Goal: Task Accomplishment & Management: Complete application form

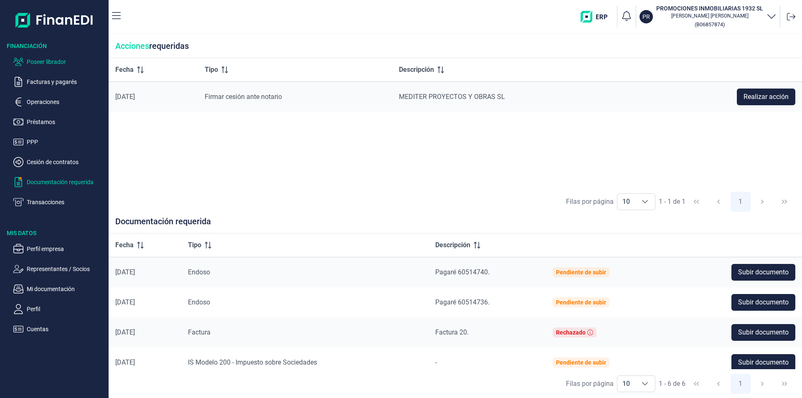
click at [66, 61] on p "Poseer librador" at bounding box center [66, 62] width 79 height 10
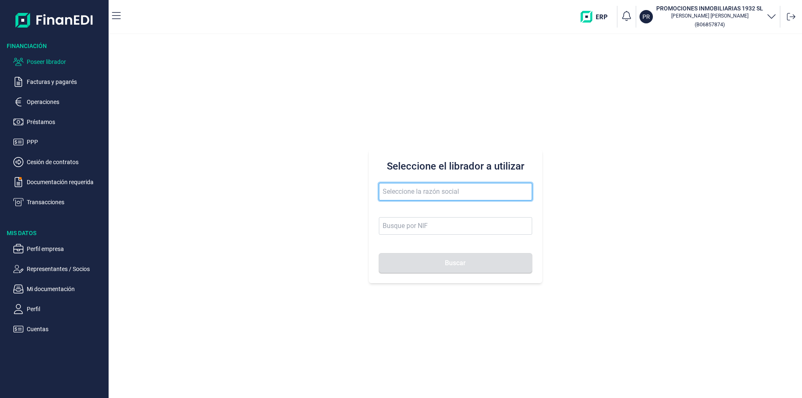
click at [391, 187] on input "text" at bounding box center [455, 192] width 153 height 18
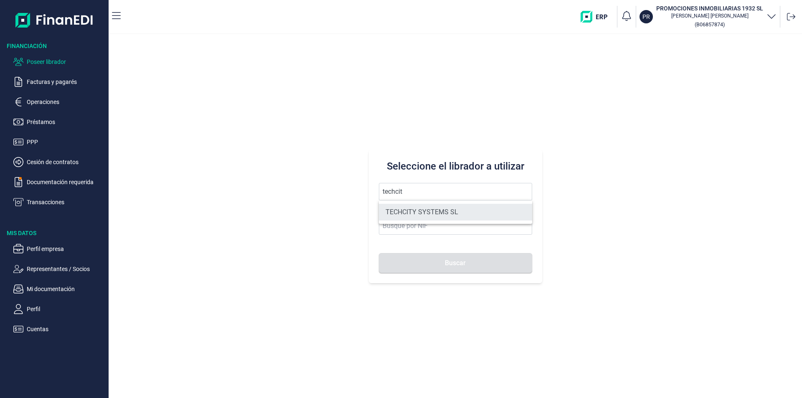
click at [427, 209] on li "TECHCITY SYSTEMS SL" at bounding box center [455, 212] width 153 height 17
type input "TECHCITY SYSTEMS SL"
type input "B67878116"
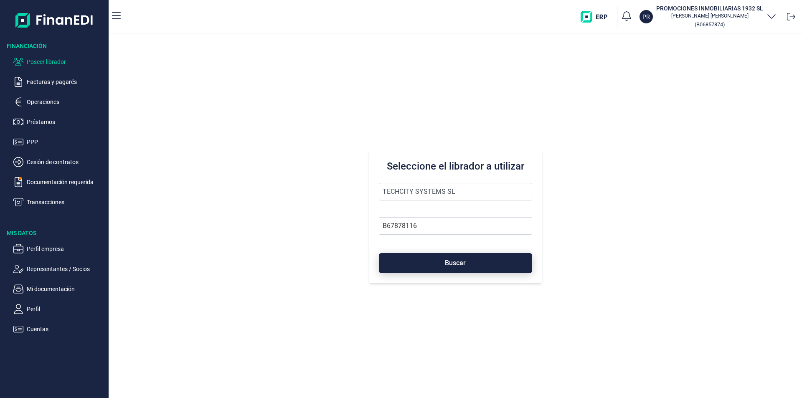
click at [426, 266] on button "Buscar" at bounding box center [455, 263] width 153 height 20
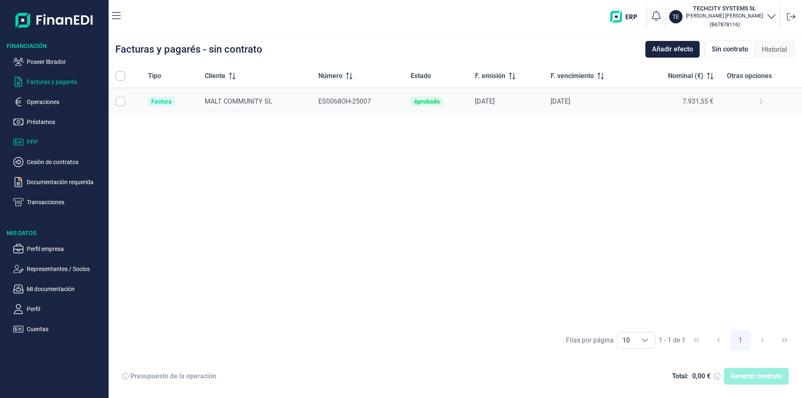
checkbox input "true"
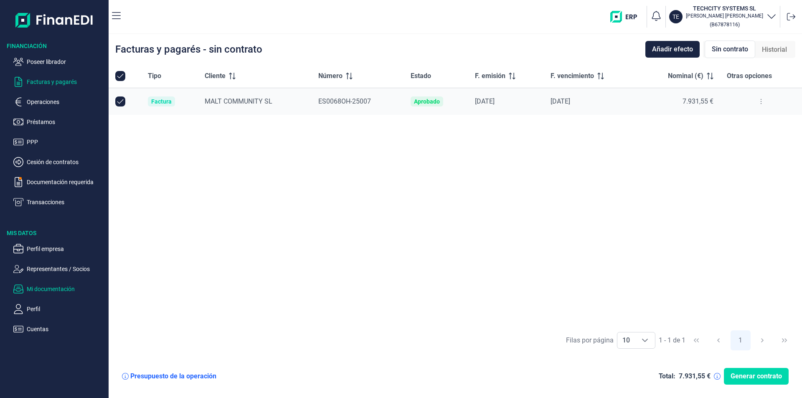
click at [54, 288] on p "Mi documentación" at bounding box center [66, 289] width 79 height 10
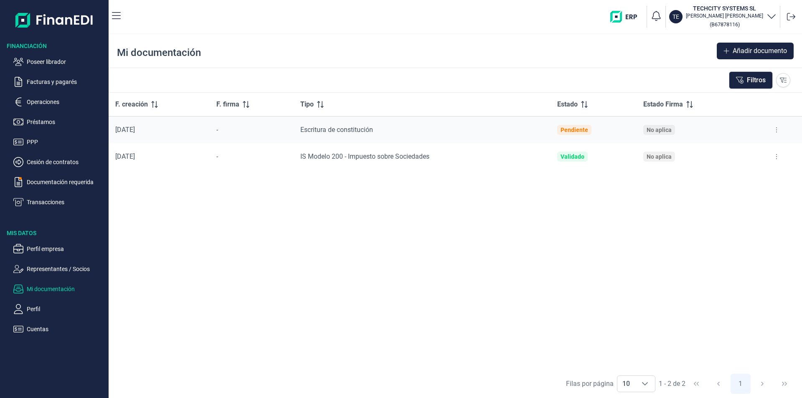
click at [776, 158] on icon at bounding box center [777, 156] width 2 height 7
click at [720, 179] on span "Ver documento" at bounding box center [725, 177] width 40 height 8
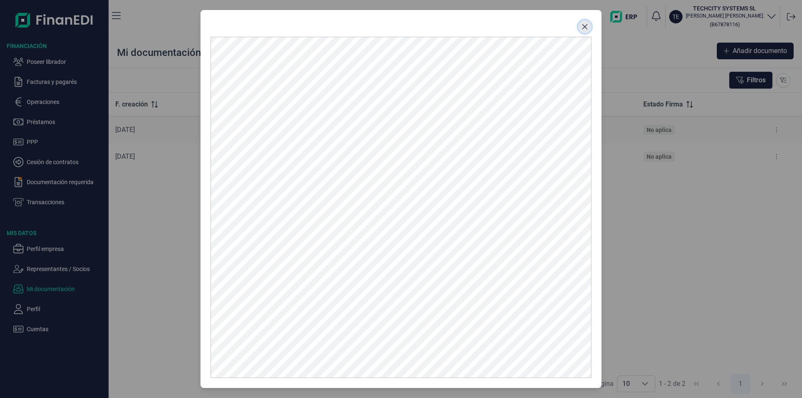
click at [581, 25] on button "Close" at bounding box center [584, 26] width 13 height 13
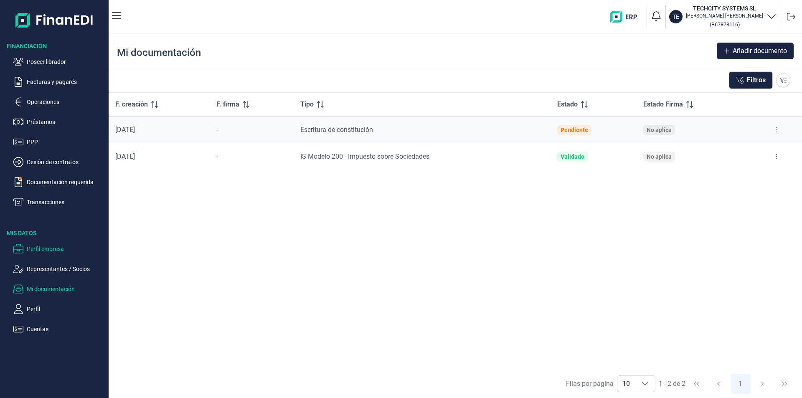
click at [55, 248] on p "Perfil empresa" at bounding box center [66, 249] width 79 height 10
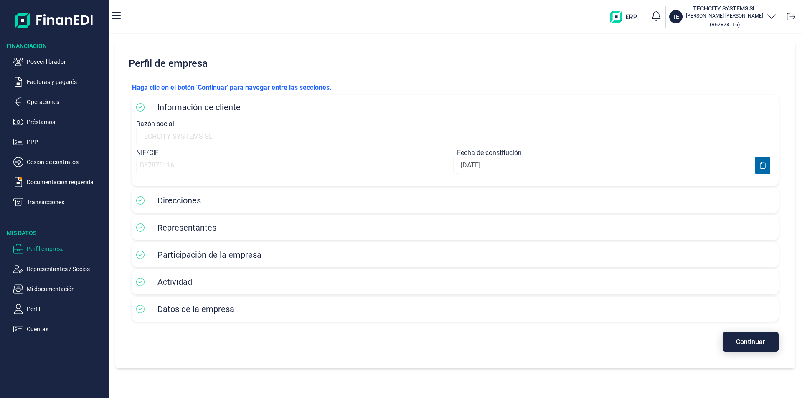
click at [741, 341] on span "Continuar" at bounding box center [750, 342] width 29 height 6
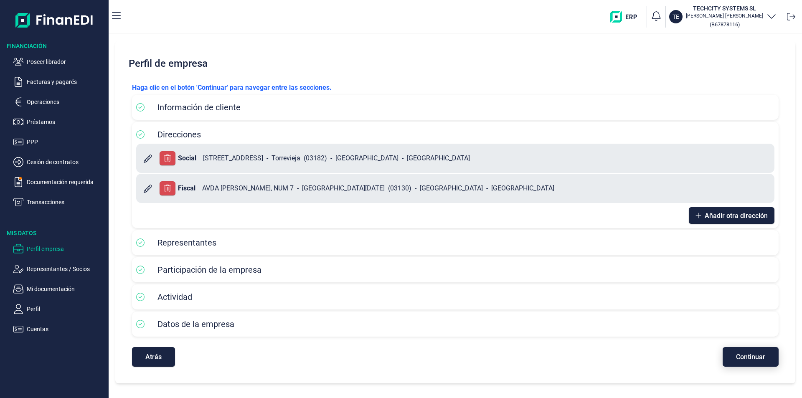
click at [745, 355] on span "Continuar" at bounding box center [750, 357] width 29 height 6
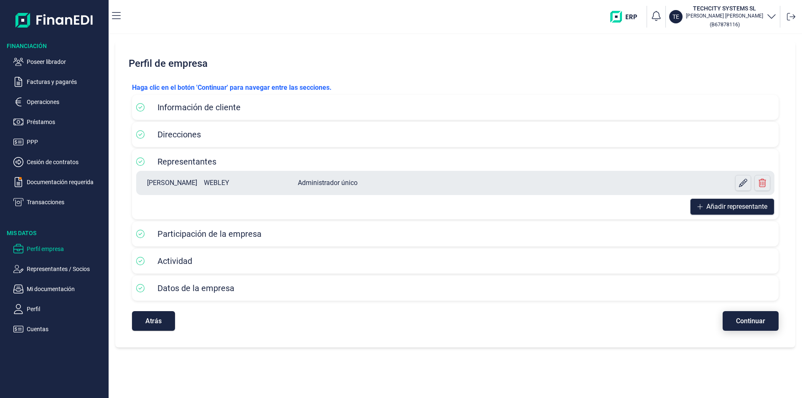
click at [751, 323] on span "Continuar" at bounding box center [750, 321] width 29 height 6
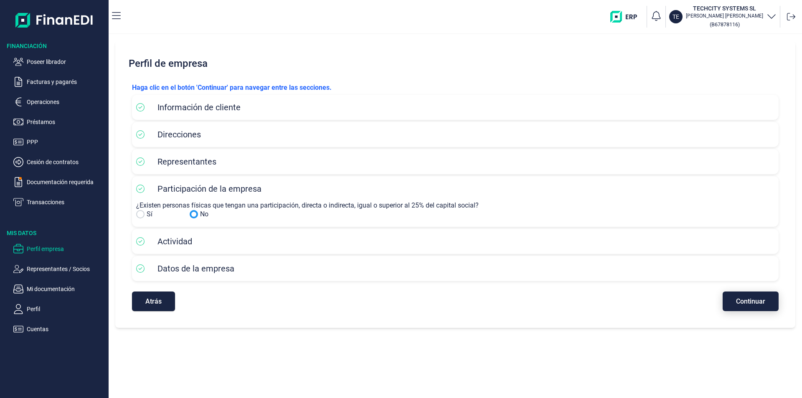
click at [753, 305] on span "Continuar" at bounding box center [750, 301] width 29 height 6
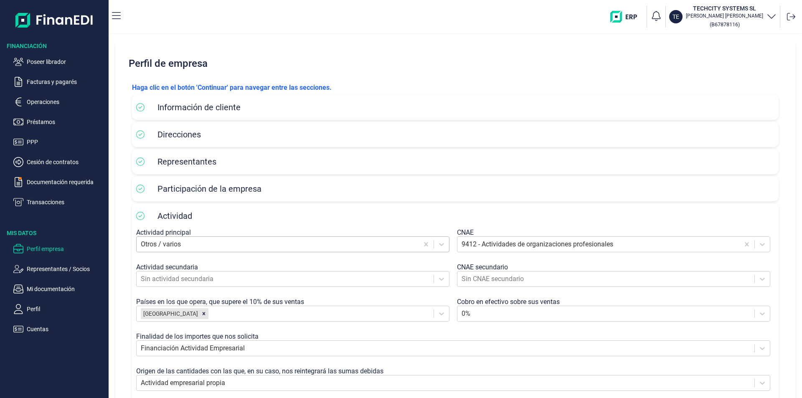
click at [189, 244] on div at bounding box center [278, 245] width 274 height 12
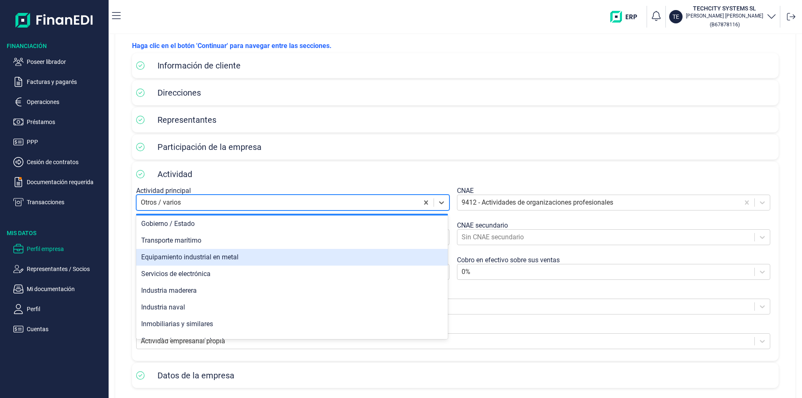
scroll to position [680, 0]
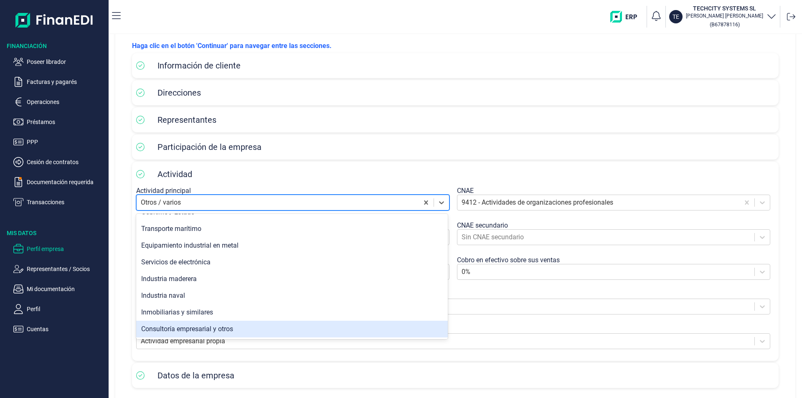
click at [223, 328] on div "Consultoría empresarial y otros" at bounding box center [292, 329] width 312 height 17
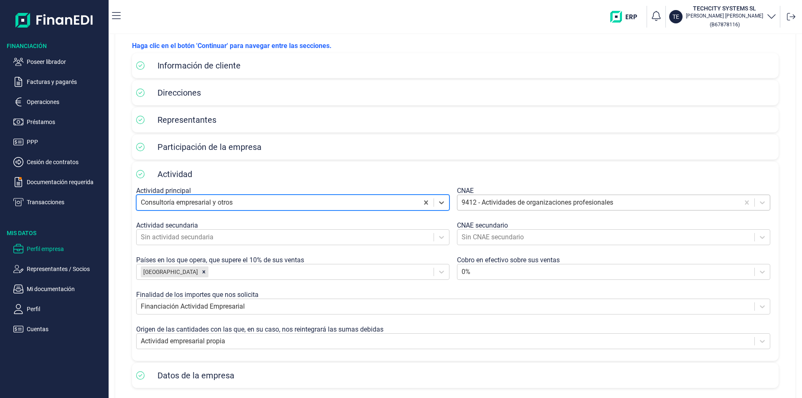
click at [479, 200] on div at bounding box center [599, 203] width 274 height 12
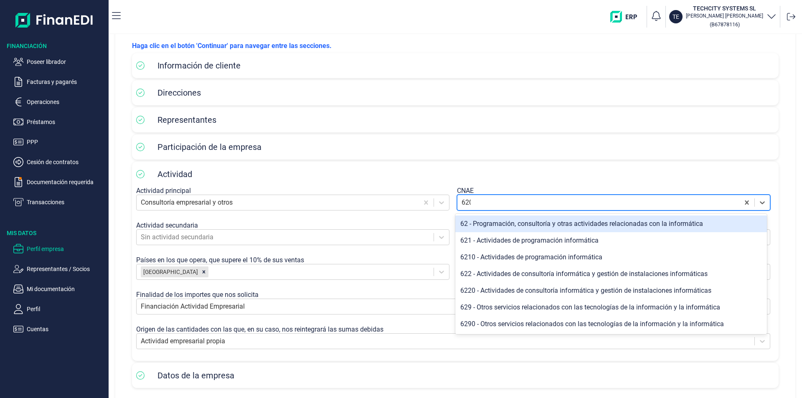
type input "6201"
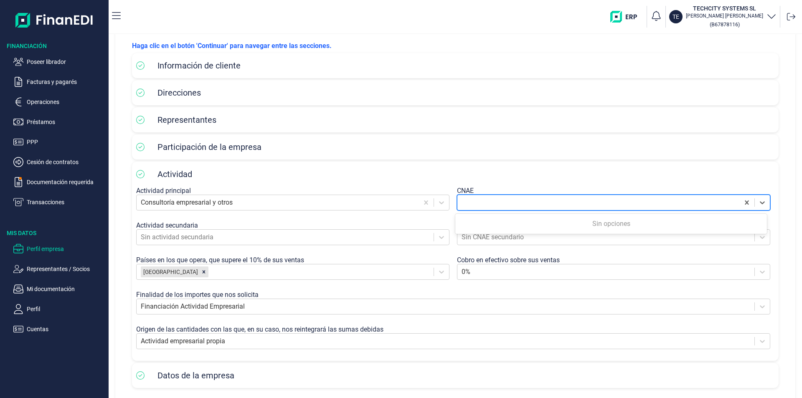
click at [501, 201] on div at bounding box center [599, 203] width 274 height 12
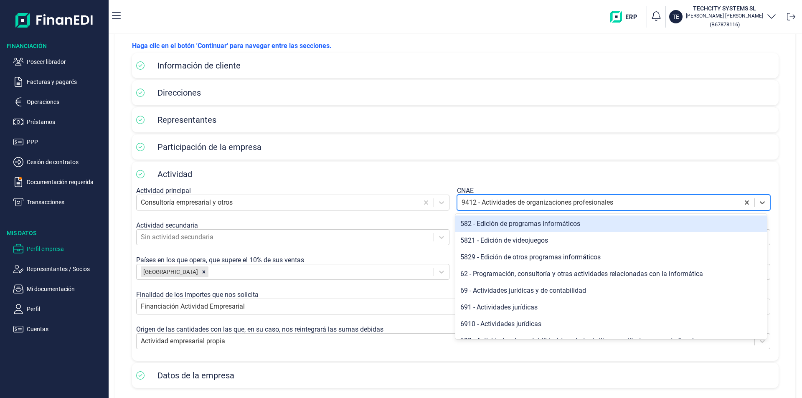
click at [489, 201] on div at bounding box center [599, 203] width 274 height 12
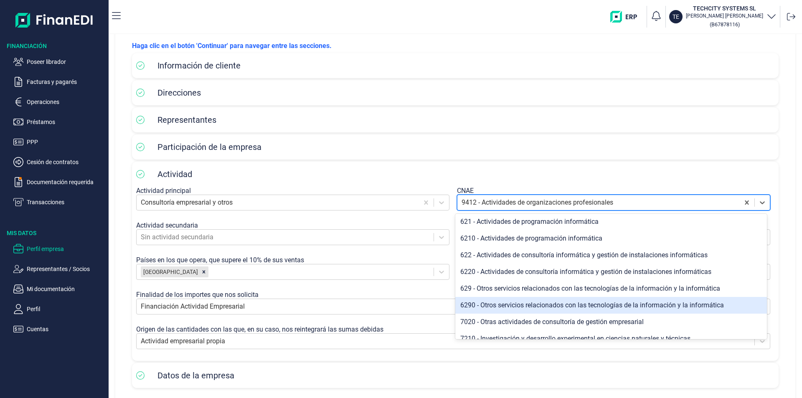
scroll to position [585, 0]
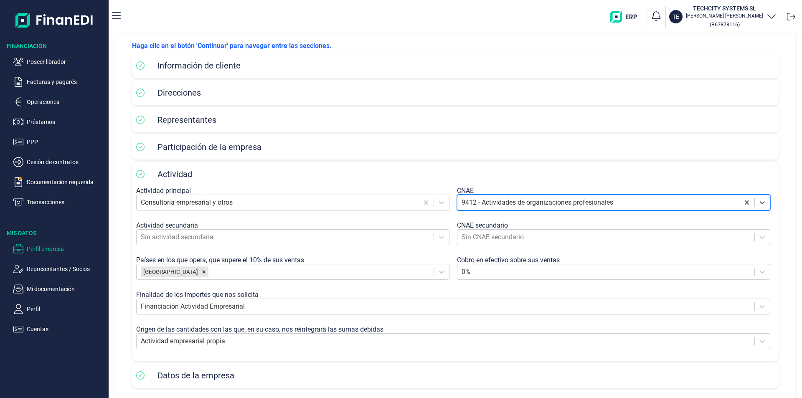
click at [499, 204] on div at bounding box center [599, 203] width 274 height 12
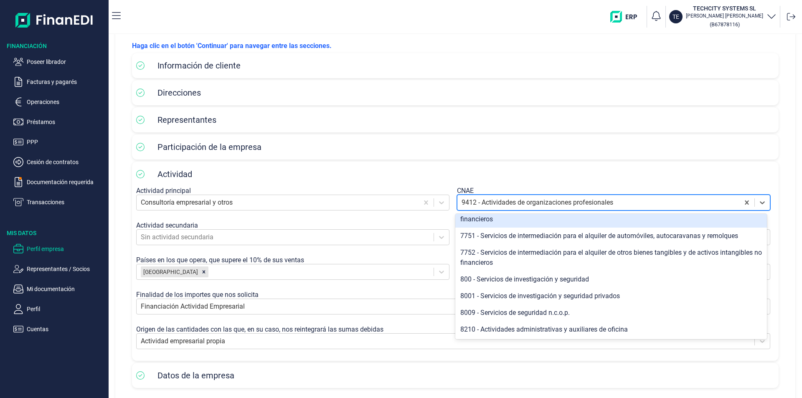
scroll to position [887, 0]
click at [475, 203] on div at bounding box center [599, 203] width 274 height 12
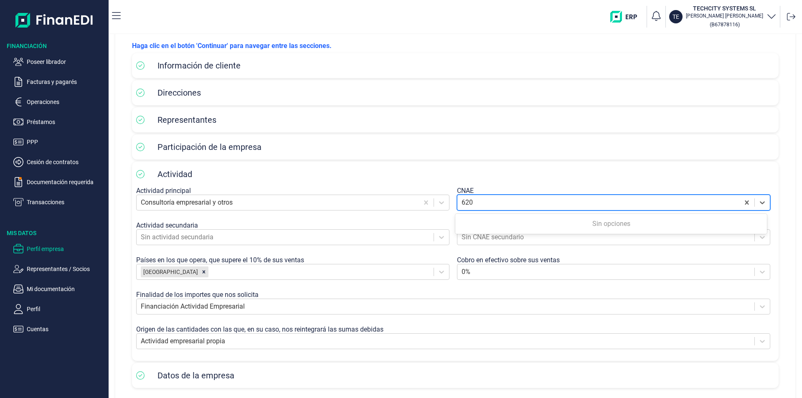
type input "6201"
click at [758, 202] on icon at bounding box center [762, 202] width 8 height 8
click at [528, 203] on div at bounding box center [599, 203] width 274 height 12
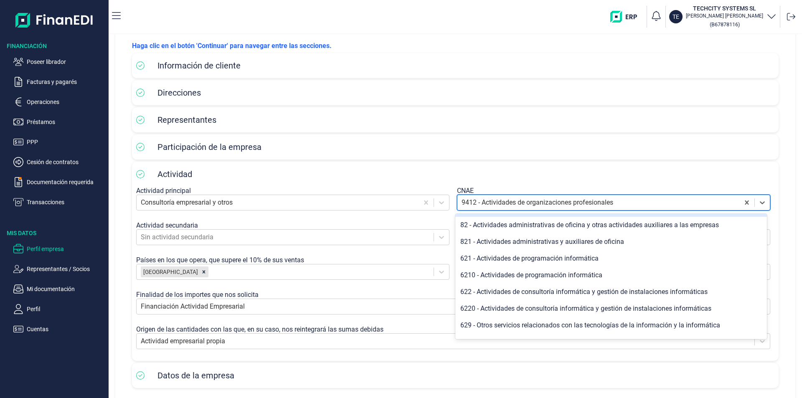
scroll to position [585, 0]
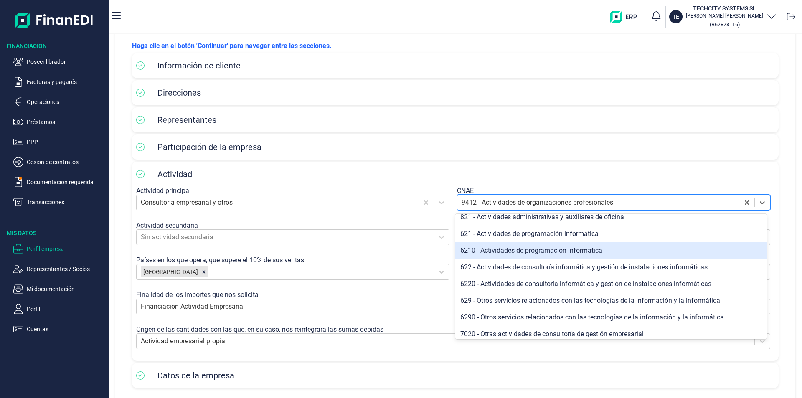
click at [504, 259] on div "6210 - Actividades de programación informática" at bounding box center [611, 250] width 312 height 17
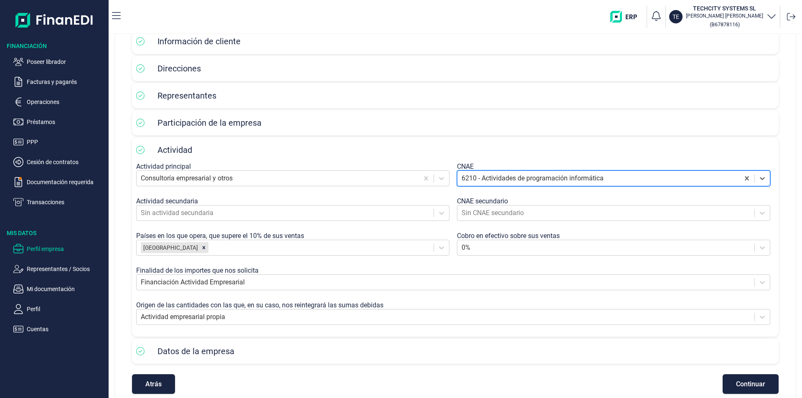
scroll to position [79, 0]
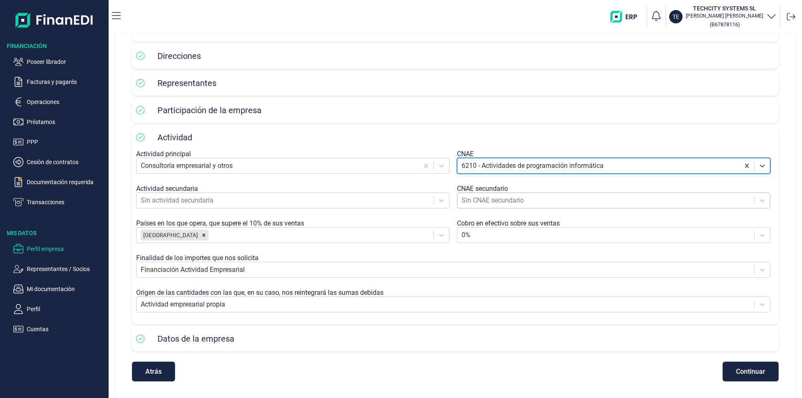
click at [512, 198] on div at bounding box center [606, 201] width 289 height 12
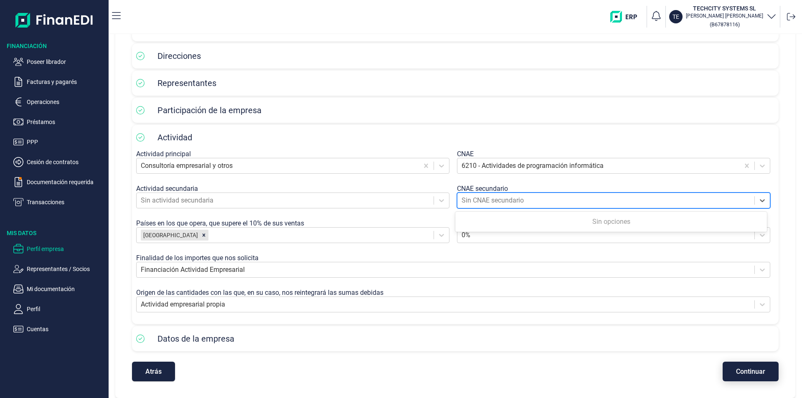
click at [748, 371] on span "Continuar" at bounding box center [750, 371] width 29 height 6
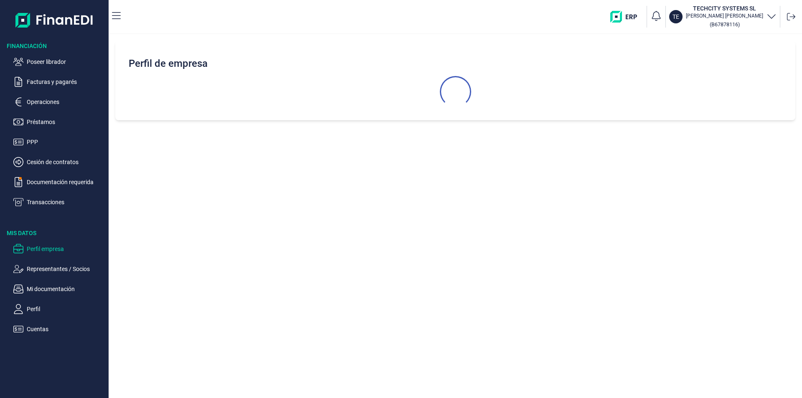
select select "ES"
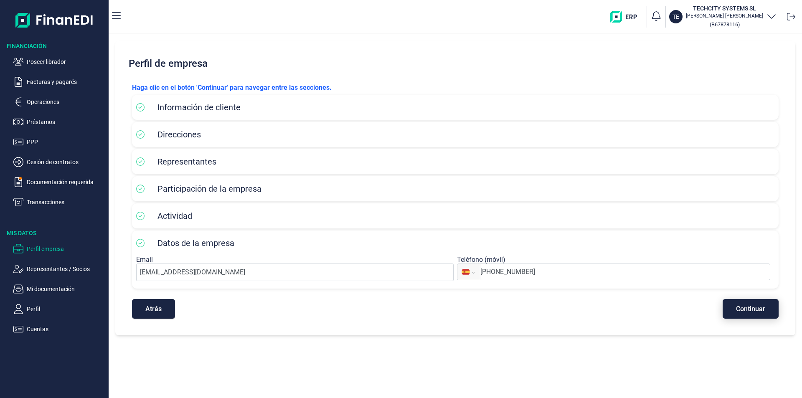
click at [739, 308] on span "Continuar" at bounding box center [750, 309] width 29 height 6
click at [54, 56] on ul "Poseer librador Facturas y pagarés Operaciones Préstamos PPP Cesión de contrato…" at bounding box center [54, 128] width 109 height 157
click at [61, 62] on p "Poseer librador" at bounding box center [66, 62] width 79 height 10
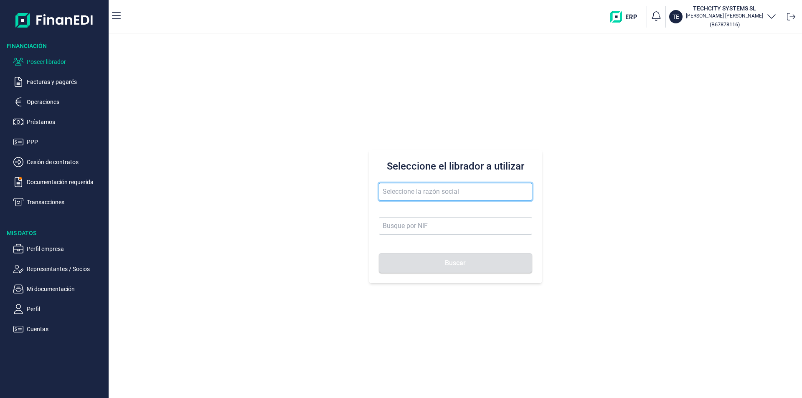
click at [396, 185] on input "text" at bounding box center [455, 192] width 153 height 18
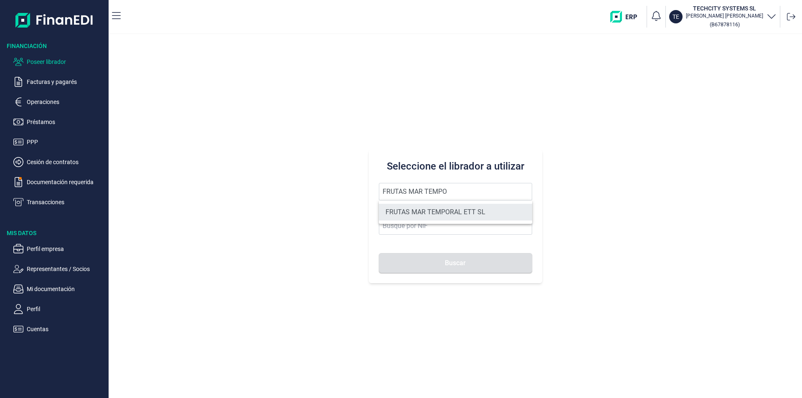
click at [435, 213] on li "FRUTAS MAR TEMPORAL ETT SL" at bounding box center [455, 212] width 153 height 17
type input "FRUTAS MAR TEMPORAL ETT SL"
type input "B75542415"
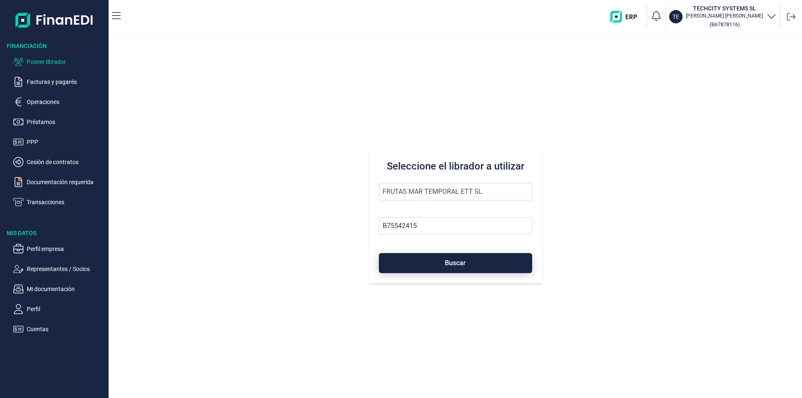
click at [449, 261] on span "Buscar" at bounding box center [455, 263] width 21 height 6
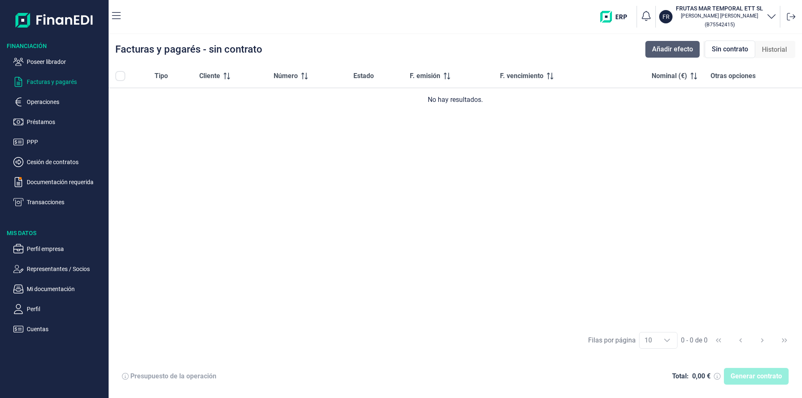
click at [686, 48] on span "Añadir efecto" at bounding box center [672, 49] width 41 height 10
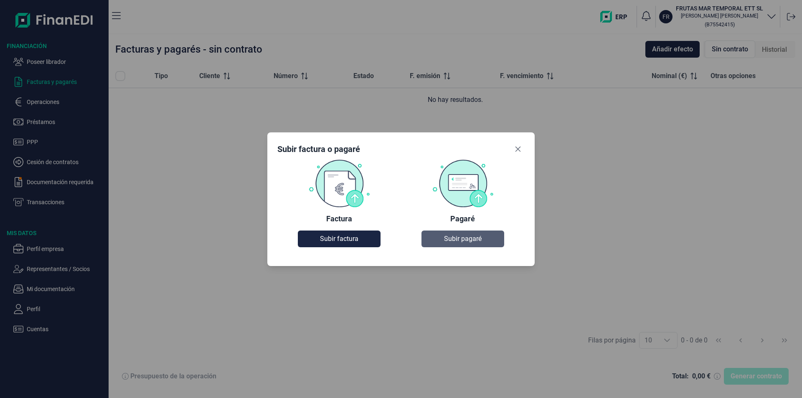
click at [452, 235] on span "Subir pagaré" at bounding box center [463, 239] width 38 height 10
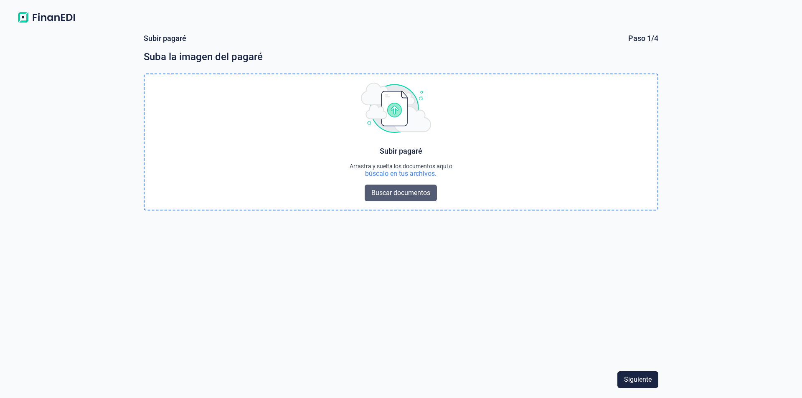
click at [428, 190] on span "Buscar documentos" at bounding box center [400, 193] width 59 height 10
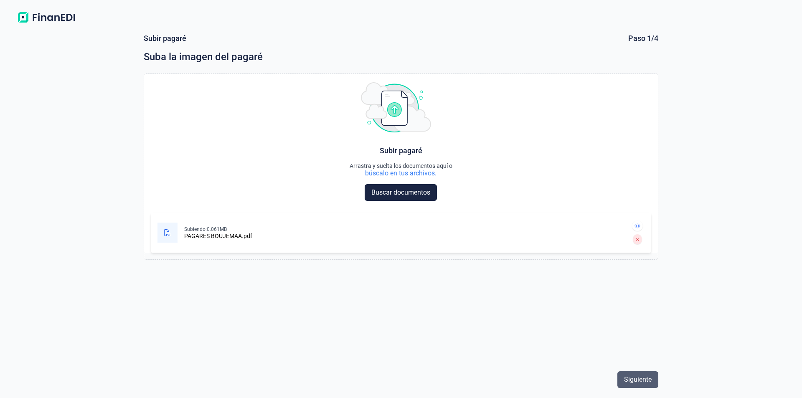
click at [643, 381] on span "Siguiente" at bounding box center [638, 380] width 28 height 10
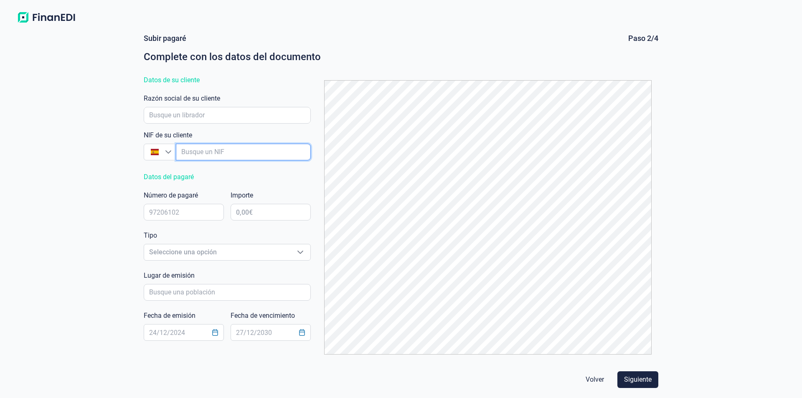
click at [191, 156] on input "empresaAutocomplete" at bounding box center [243, 152] width 135 height 17
type input "CITRICOS LA BOSCA"
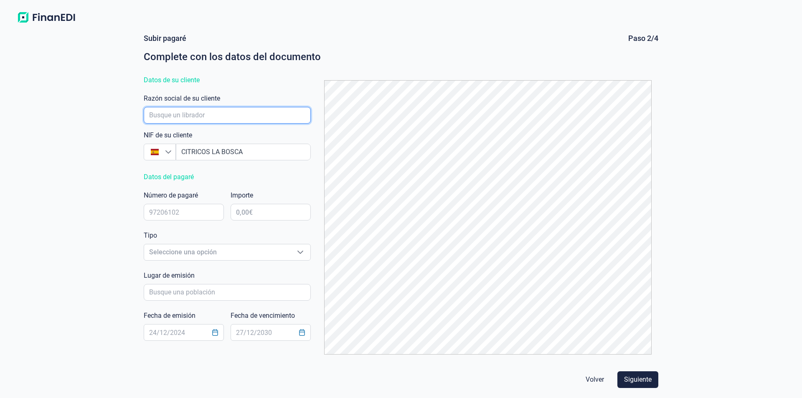
click at [211, 113] on input "empresaAutocomplete" at bounding box center [227, 115] width 167 height 17
drag, startPoint x: 248, startPoint y: 149, endPoint x: 172, endPoint y: 146, distance: 75.7
click at [172, 146] on div "[GEOGRAPHIC_DATA]" at bounding box center [227, 152] width 167 height 17
click at [171, 117] on input "empresaAutocomplete" at bounding box center [227, 115] width 167 height 17
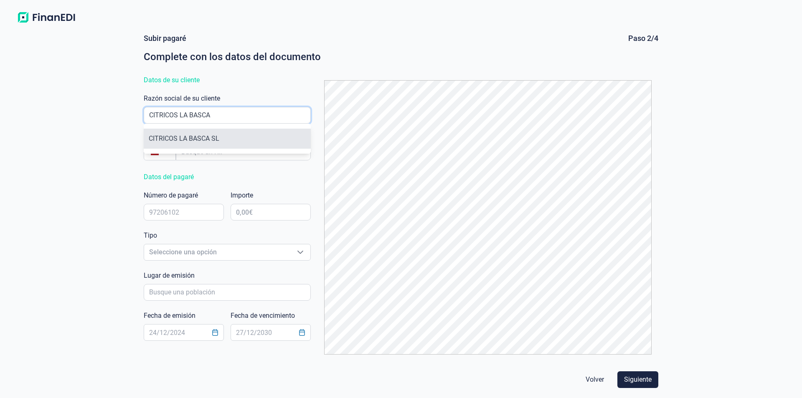
type input "CITRICOS LA BASCA"
click at [209, 141] on li "CITRICOS LA BASCA SL" at bounding box center [227, 139] width 167 height 20
type input "B05521539"
type input "CITRICOS LA BASCA SL"
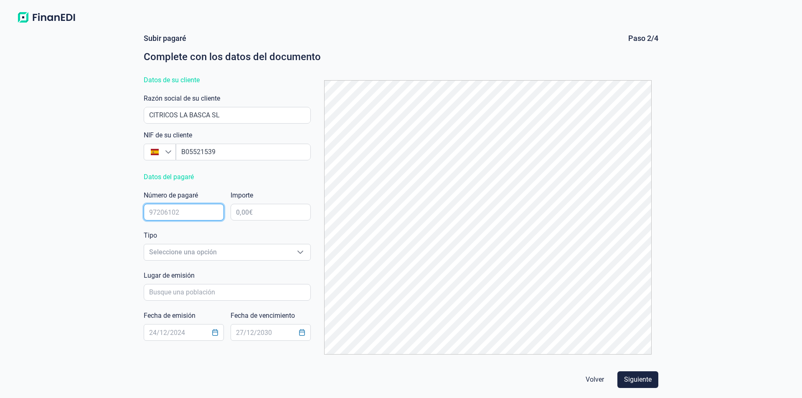
click at [153, 210] on input "text" at bounding box center [184, 212] width 80 height 17
type input "45842033"
click at [247, 211] on input "text" at bounding box center [271, 212] width 80 height 17
type input "24.672,84 €"
click at [254, 255] on span "Seleccione una opción" at bounding box center [217, 252] width 146 height 16
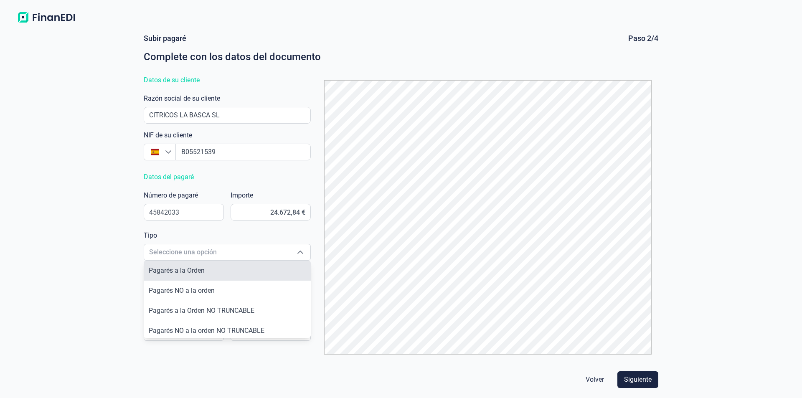
click at [212, 271] on li "Pagarés a la Orden" at bounding box center [227, 271] width 167 height 20
type input "Pagarés a la Orden"
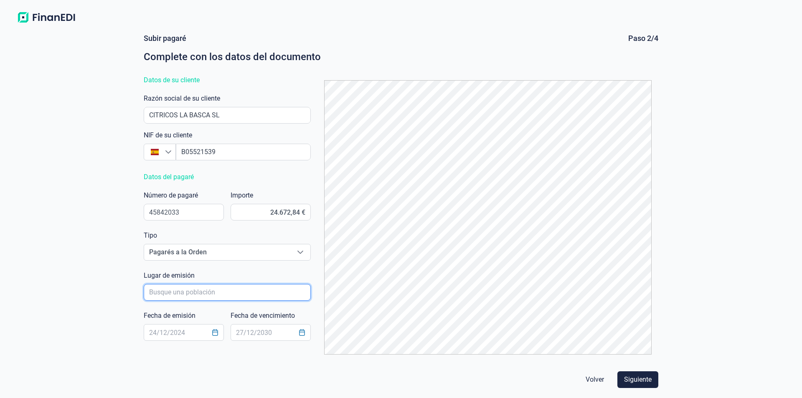
click at [177, 291] on input "poblacionAutocomplete" at bounding box center [227, 292] width 167 height 17
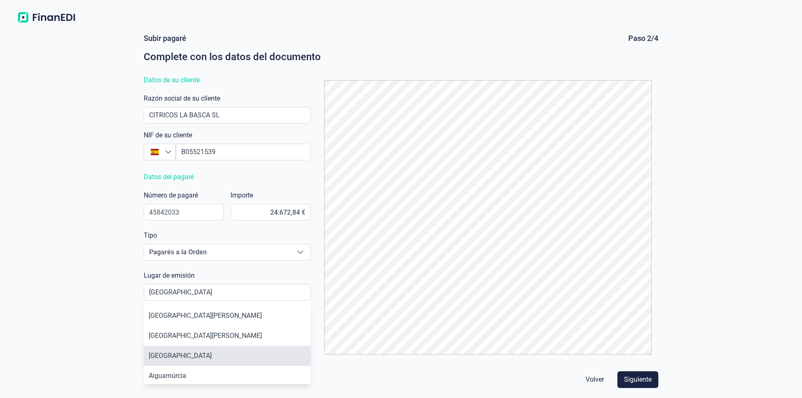
click at [182, 357] on li "[GEOGRAPHIC_DATA]" at bounding box center [227, 356] width 167 height 20
type input "[GEOGRAPHIC_DATA]"
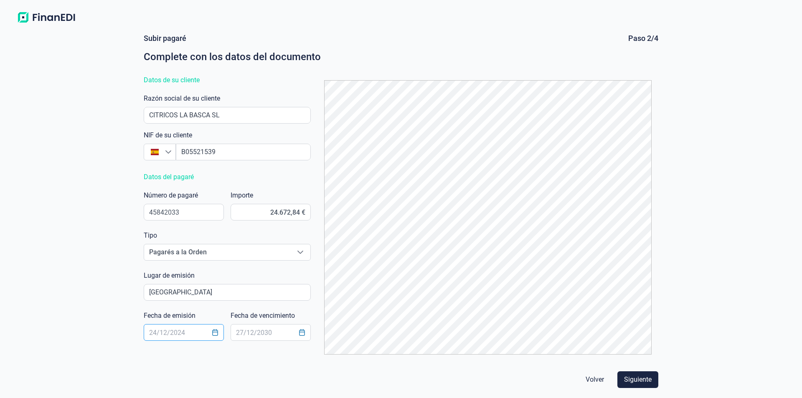
click at [160, 334] on input "text" at bounding box center [184, 332] width 80 height 17
type input "[DATE]"
click at [237, 332] on input "text" at bounding box center [271, 332] width 80 height 17
type input "[DATE]"
click at [634, 378] on span "Siguiente" at bounding box center [638, 380] width 28 height 10
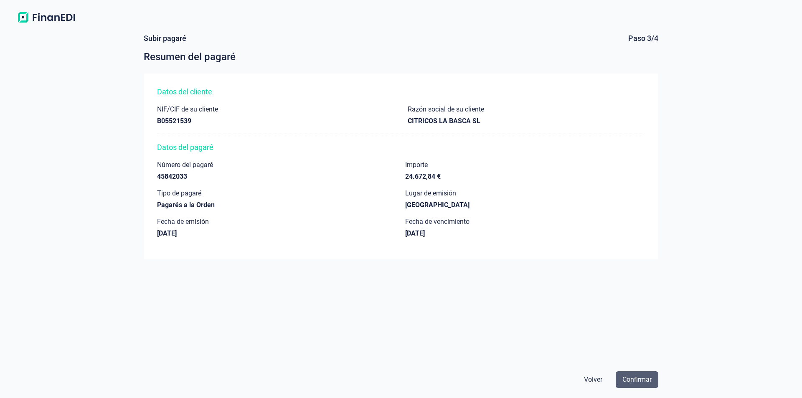
click at [638, 377] on span "Confirmar" at bounding box center [636, 380] width 29 height 10
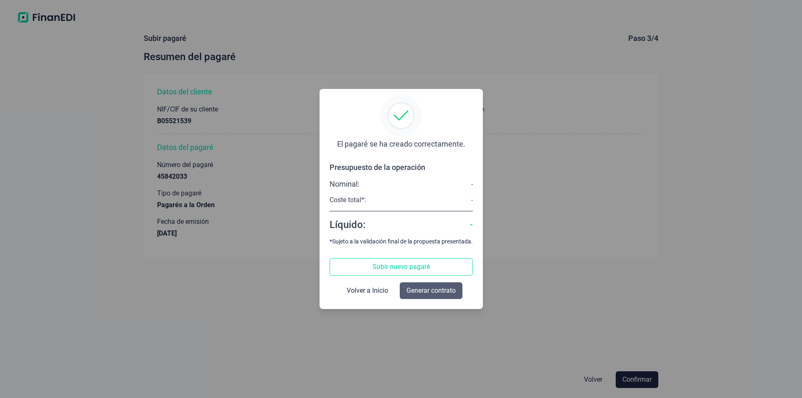
click at [421, 290] on span "Generar contrato" at bounding box center [430, 291] width 49 height 10
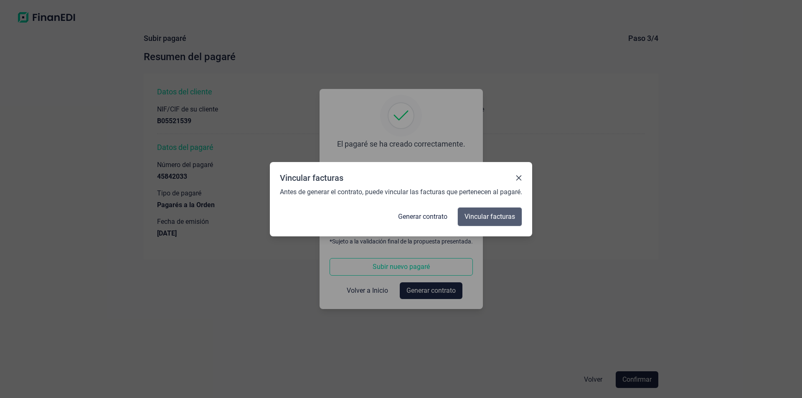
click at [492, 215] on span "Vincular facturas" at bounding box center [489, 217] width 51 height 10
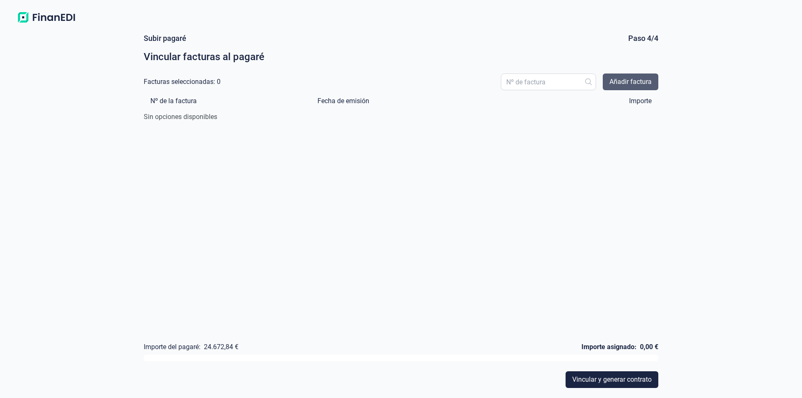
click at [620, 79] on span "Añadir factura" at bounding box center [630, 82] width 42 height 10
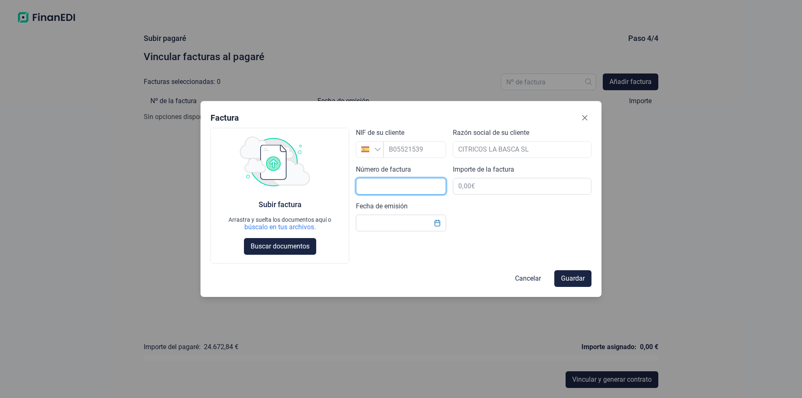
click at [369, 186] on input "text" at bounding box center [401, 186] width 90 height 17
click at [371, 187] on input "text" at bounding box center [401, 186] width 90 height 17
type input "SIN NUMERO FRA"
click at [466, 187] on input "text" at bounding box center [522, 186] width 139 height 17
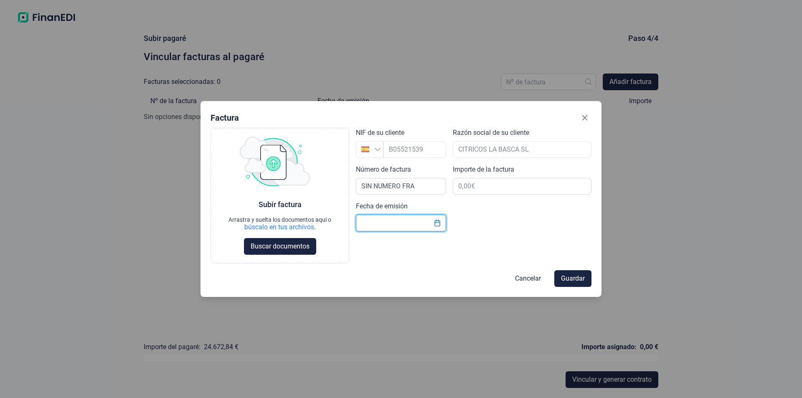
click at [365, 221] on input "text" at bounding box center [401, 223] width 90 height 17
type input "[DATE]"
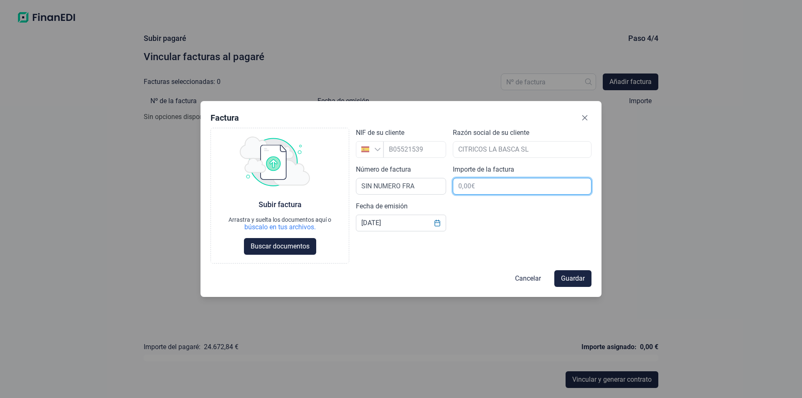
click at [471, 186] on input "text" at bounding box center [522, 186] width 139 height 17
type input "24.672,84 €"
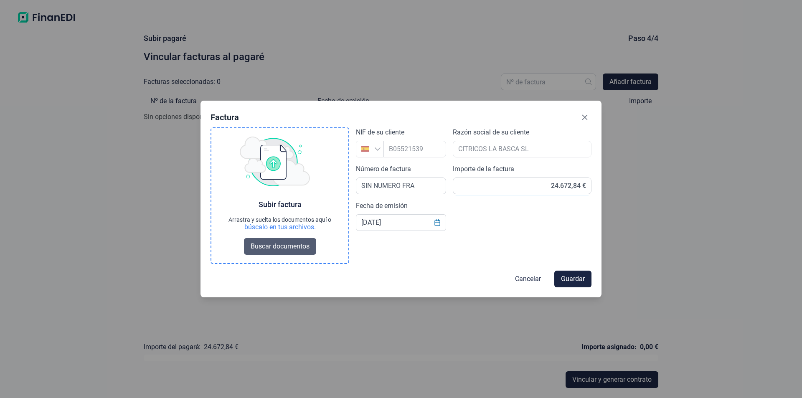
click at [300, 246] on span "Buscar documentos" at bounding box center [280, 246] width 59 height 10
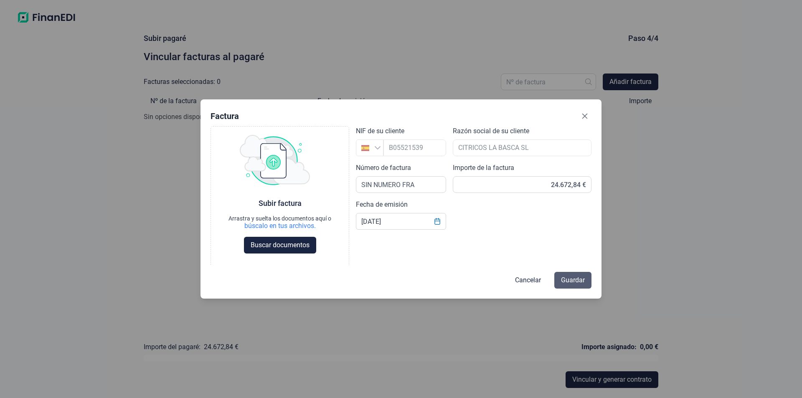
click at [569, 282] on span "Guardar" at bounding box center [573, 280] width 24 height 10
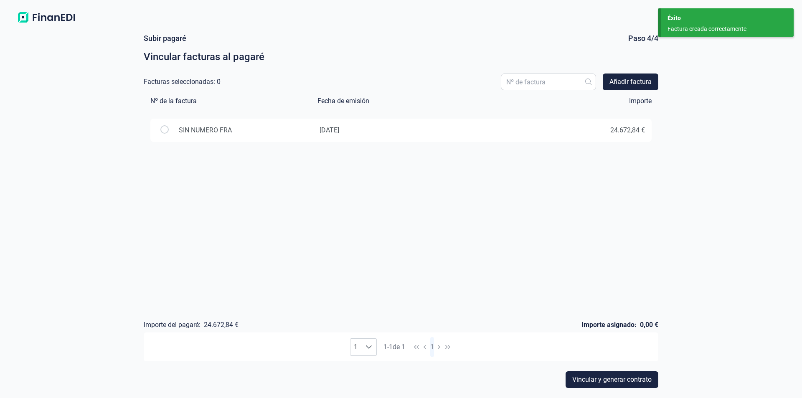
click at [166, 129] on input "radio" at bounding box center [164, 129] width 8 height 8
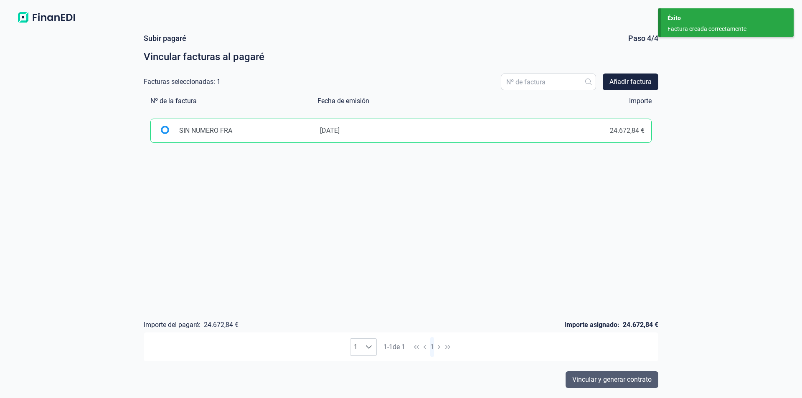
click at [596, 378] on span "Vincular y generar contrato" at bounding box center [611, 380] width 79 height 10
select select "ES"
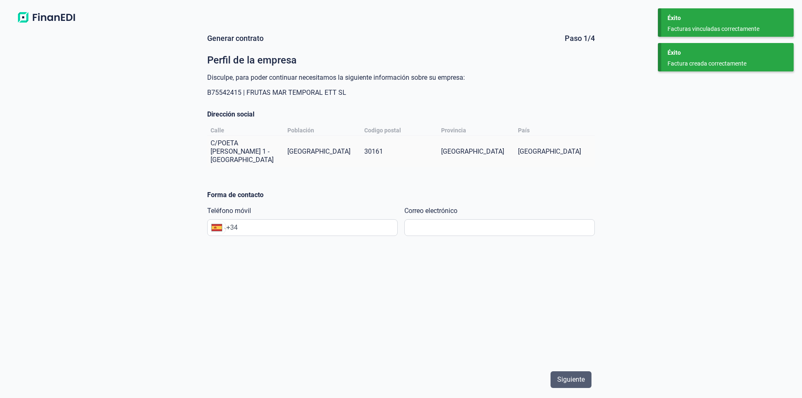
click at [566, 378] on span "Siguiente" at bounding box center [571, 380] width 28 height 10
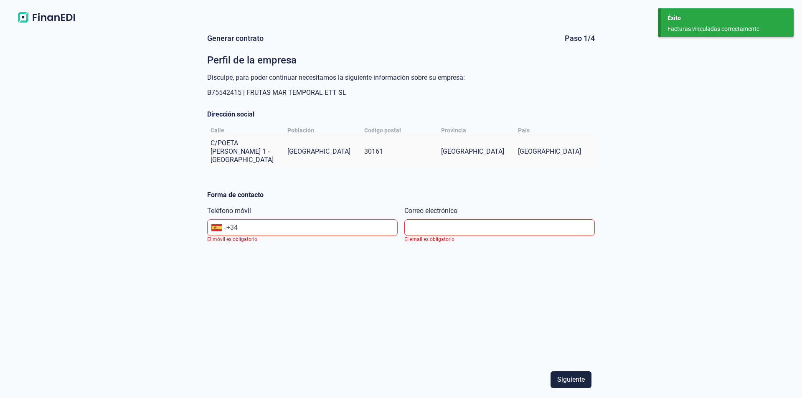
click at [59, 18] on img at bounding box center [46, 17] width 66 height 15
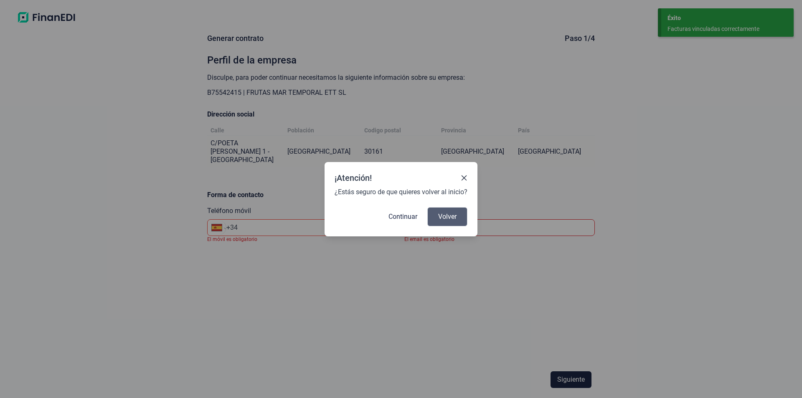
click at [443, 218] on span "Volver" at bounding box center [447, 217] width 18 height 10
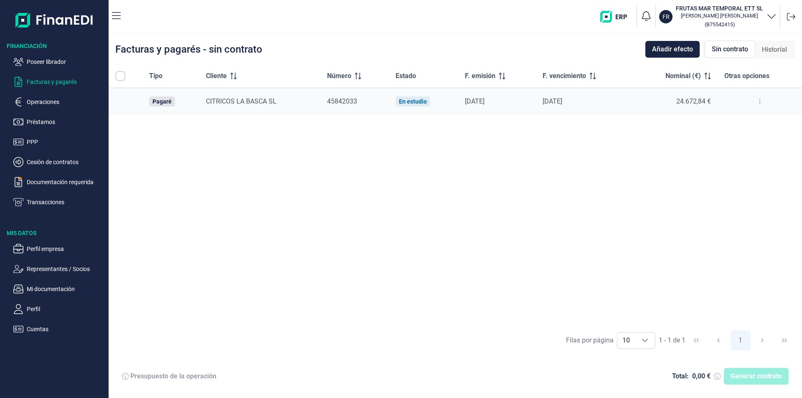
click at [332, 196] on div "Tipo Cliente Número Estado F. emisión F. vencimiento Nominal (€) Otras opciones…" at bounding box center [455, 194] width 693 height 261
